Goal: Contribute content: Contribute content

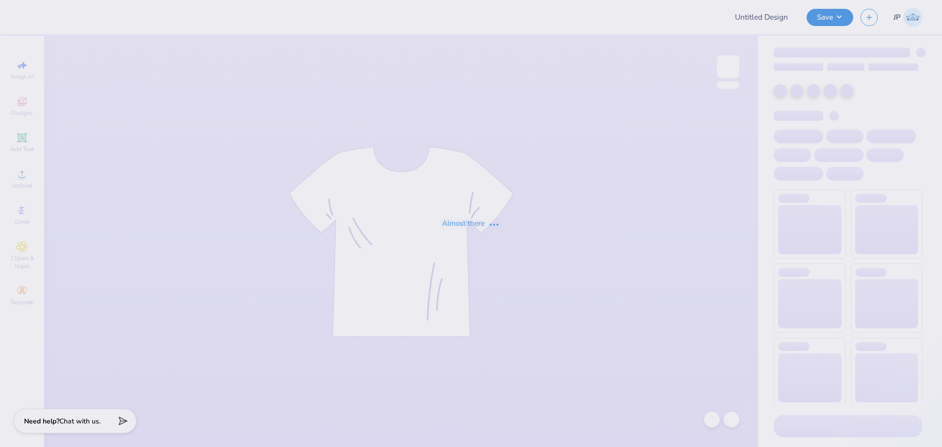
type input "Parents Weekend"
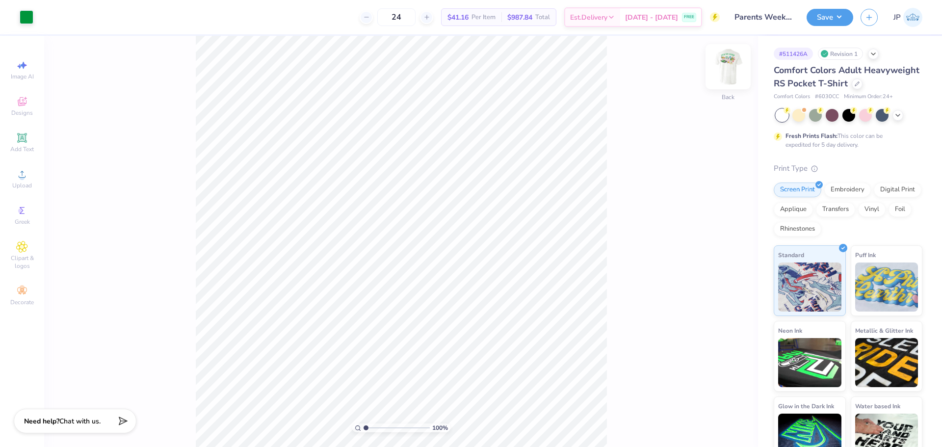
click at [726, 73] on img at bounding box center [727, 66] width 39 height 39
click at [181, 60] on div "100 % Front" at bounding box center [401, 241] width 714 height 411
click at [21, 181] on div "Upload" at bounding box center [22, 178] width 34 height 29
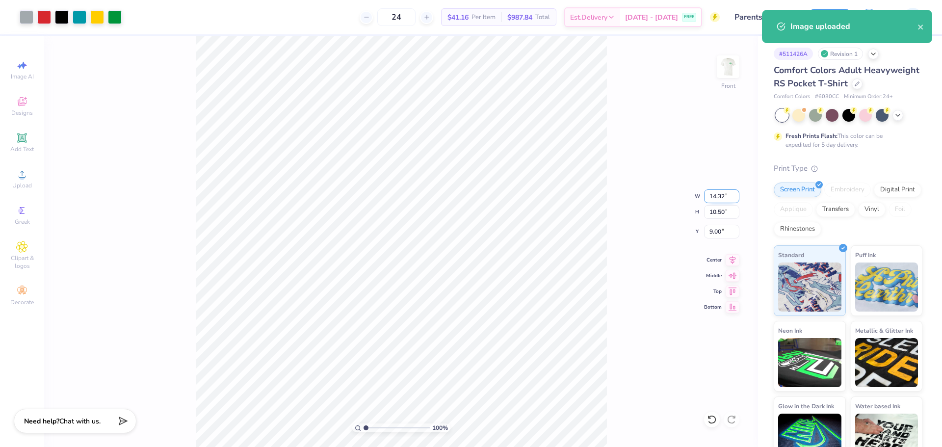
click at [718, 195] on input "14.32" at bounding box center [721, 196] width 35 height 14
type input "12.00"
type input "8.79"
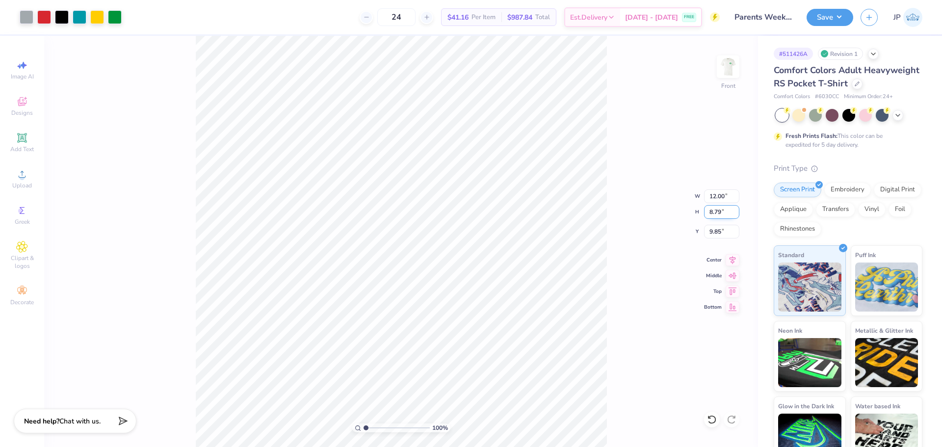
click at [712, 214] on input "8.79" at bounding box center [721, 212] width 35 height 14
click at [714, 230] on input "9.85" at bounding box center [721, 232] width 35 height 14
type input "3.00"
type input "1"
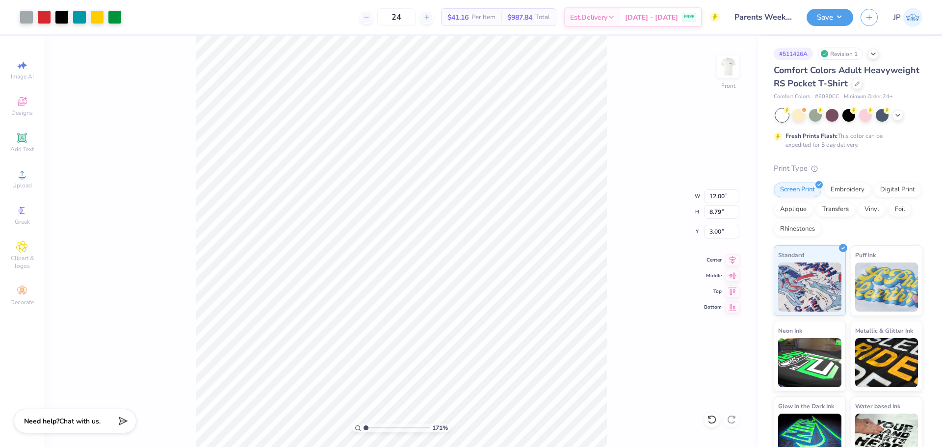
drag, startPoint x: 367, startPoint y: 427, endPoint x: 256, endPoint y: 398, distance: 114.9
click at [363, 423] on input "range" at bounding box center [396, 427] width 66 height 9
click at [834, 14] on button "Save" at bounding box center [829, 15] width 47 height 17
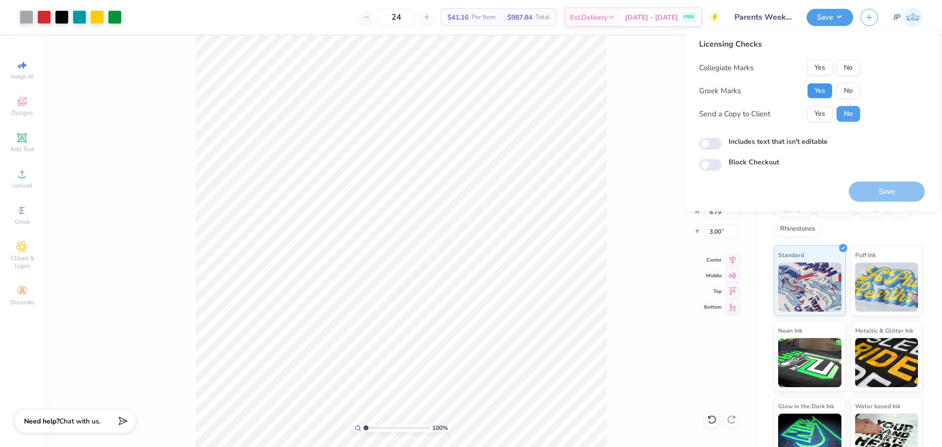
click at [823, 92] on button "Yes" at bounding box center [820, 91] width 26 height 16
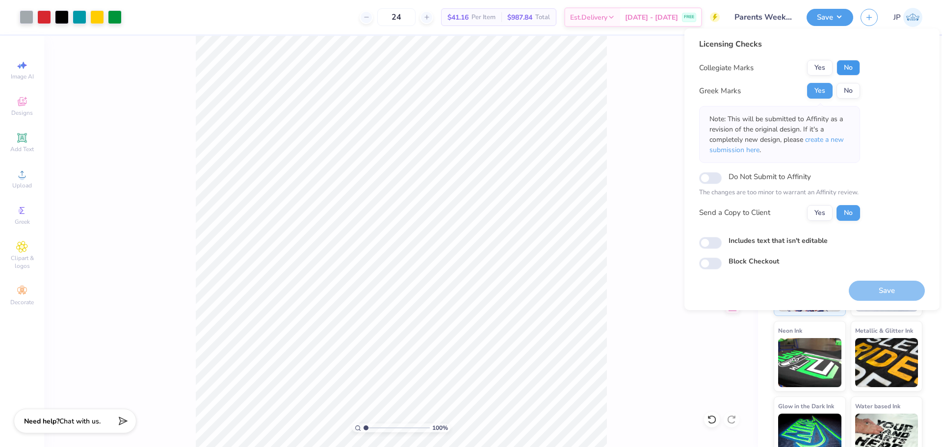
click at [844, 67] on button "No" at bounding box center [848, 68] width 24 height 16
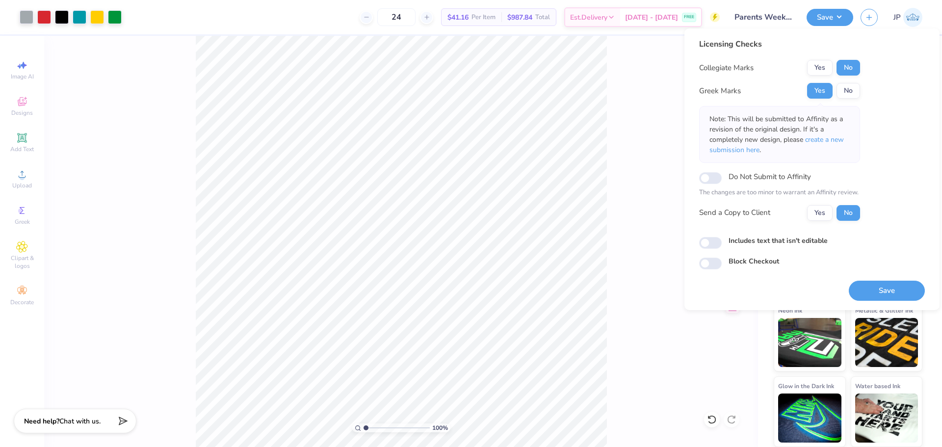
scroll to position [33, 0]
click at [903, 286] on button "Save" at bounding box center [887, 291] width 76 height 20
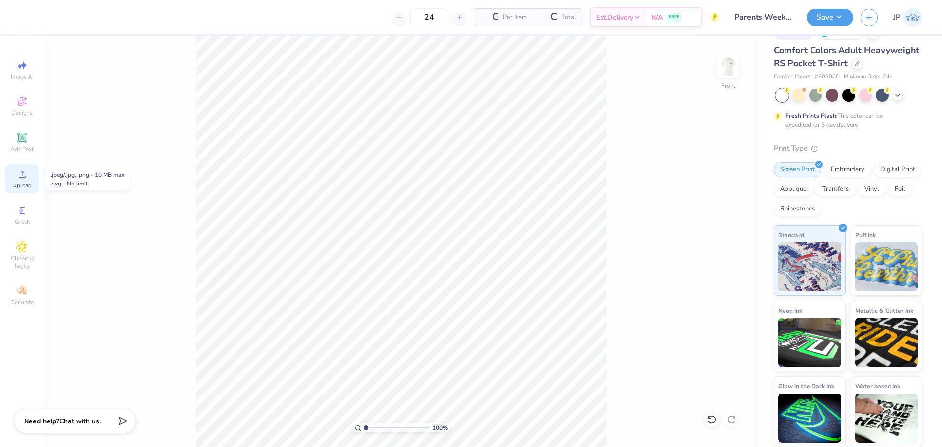
click at [26, 177] on icon at bounding box center [22, 174] width 12 height 12
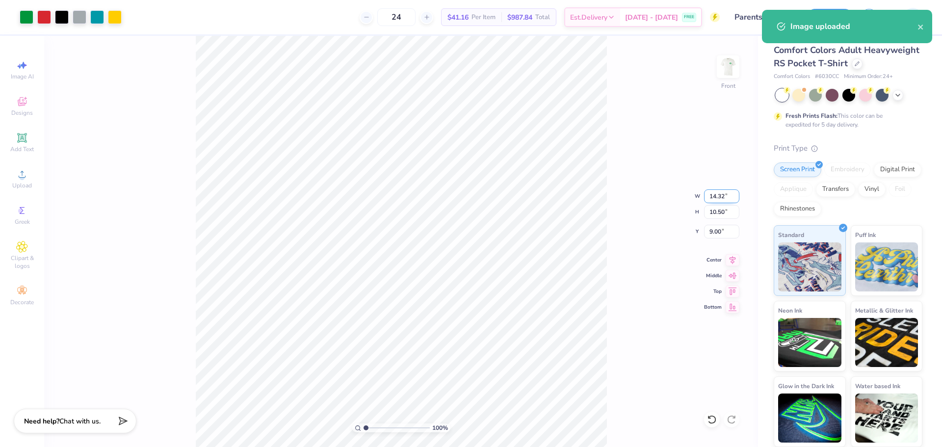
click at [712, 195] on input "14.32" at bounding box center [721, 196] width 35 height 14
type input "12.00"
type input "8.79"
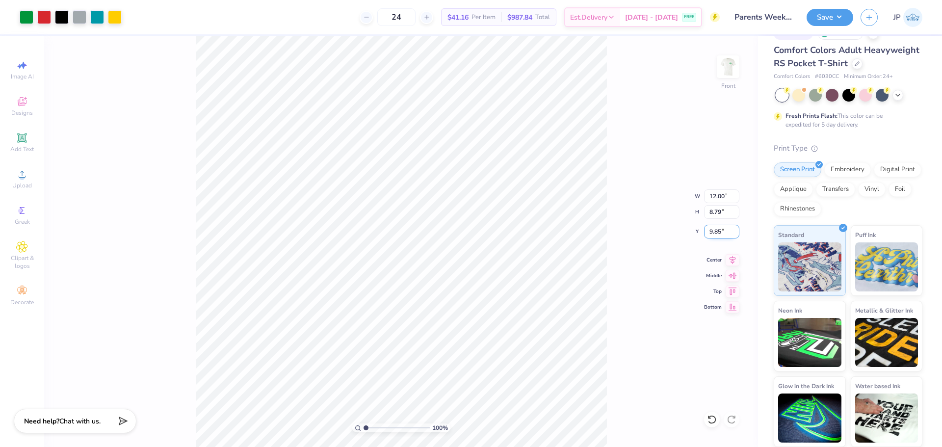
click at [710, 234] on input "9.85" at bounding box center [721, 232] width 35 height 14
type input "3.00"
click at [836, 15] on button "Save" at bounding box center [829, 15] width 47 height 17
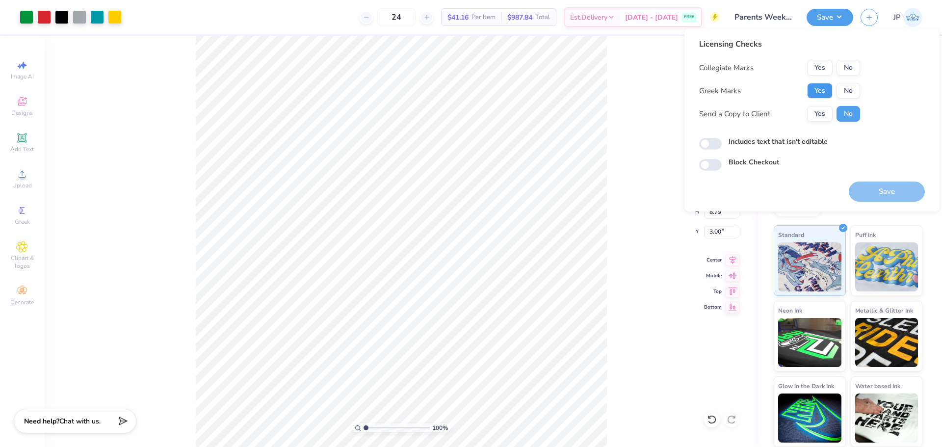
click at [822, 90] on button "Yes" at bounding box center [820, 91] width 26 height 16
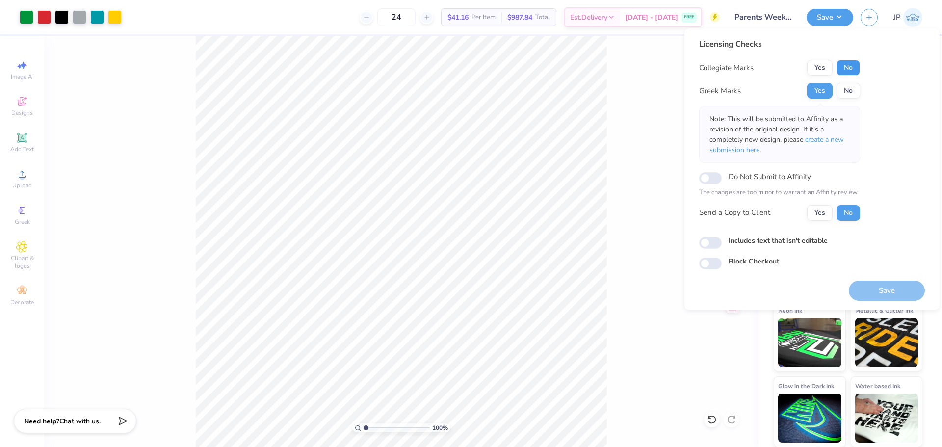
click at [839, 71] on button "No" at bounding box center [848, 68] width 24 height 16
click at [879, 288] on button "Save" at bounding box center [887, 291] width 76 height 20
